Goal: Information Seeking & Learning: Find specific fact

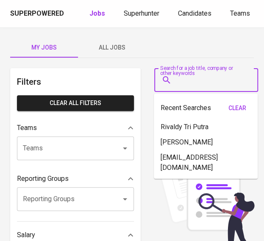
click at [179, 86] on input "Search for a job title, company or other keywords" at bounding box center [208, 80] width 66 height 16
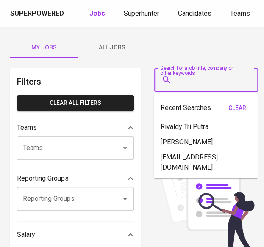
click at [146, 19] on div "Superpowered Jobs Superhunter Candidates Teams GlintsGPT NEW F" at bounding box center [132, 13] width 264 height 27
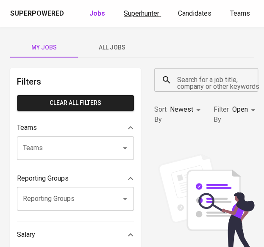
click at [139, 8] on link "Superhunter" at bounding box center [142, 13] width 37 height 11
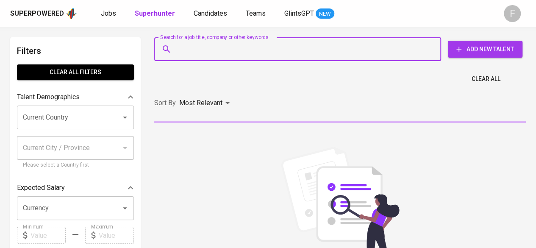
click at [263, 53] on input "Search for a job title, company or other keywords" at bounding box center [299, 49] width 249 height 16
paste input "[EMAIL_ADDRESS][DOMAIN_NAME]"
type input "[EMAIL_ADDRESS][DOMAIN_NAME]"
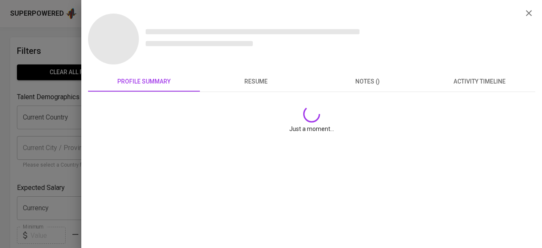
click at [263, 15] on icon "button" at bounding box center [529, 13] width 6 height 6
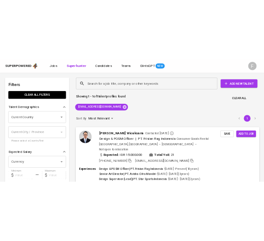
scroll to position [42, 0]
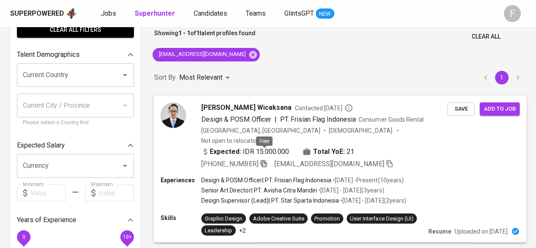
click at [263, 159] on icon "button" at bounding box center [264, 163] width 8 height 8
